Goal: Task Accomplishment & Management: Use online tool/utility

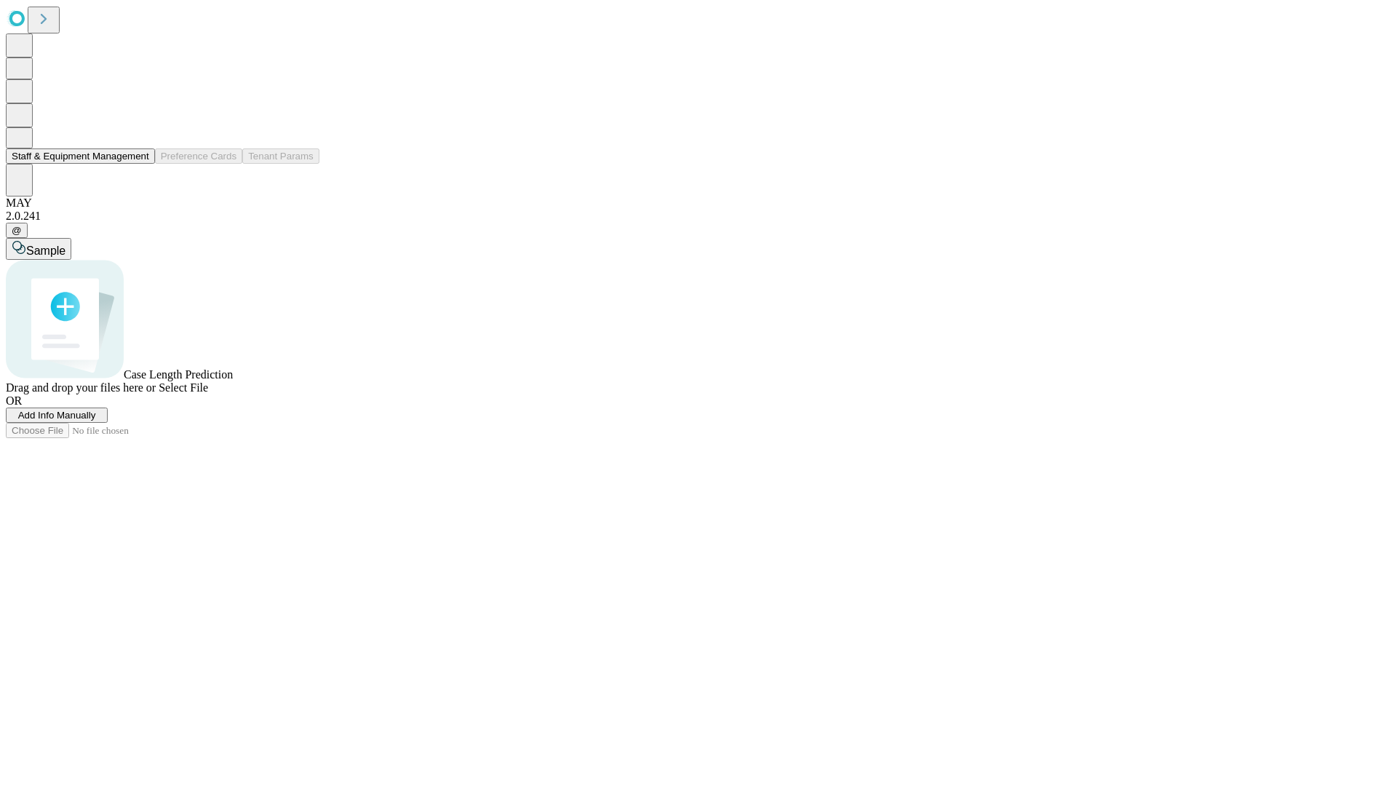
click at [139, 164] on button "Staff & Equipment Management" at bounding box center [80, 155] width 149 height 15
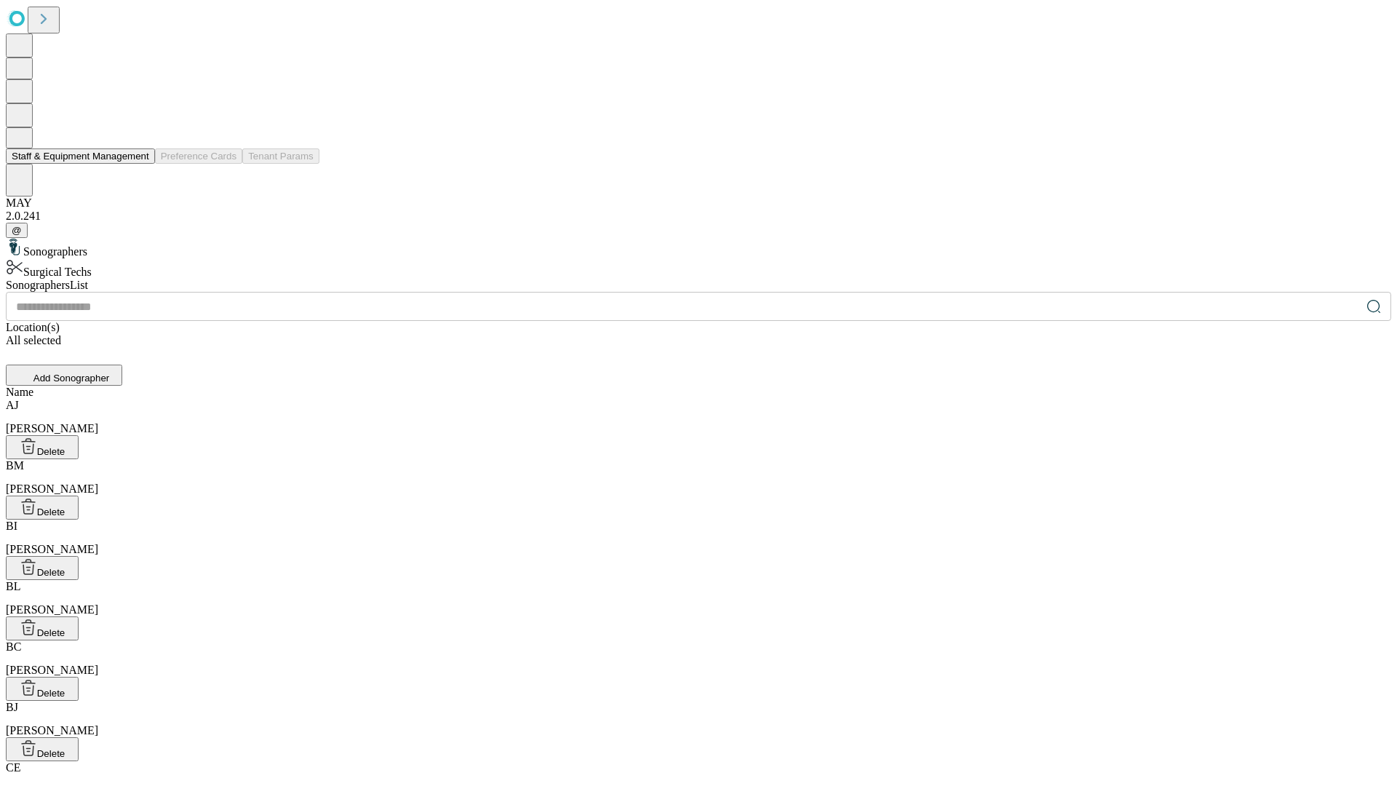
click at [139, 164] on button "Staff & Equipment Management" at bounding box center [80, 155] width 149 height 15
